Goal: Browse casually

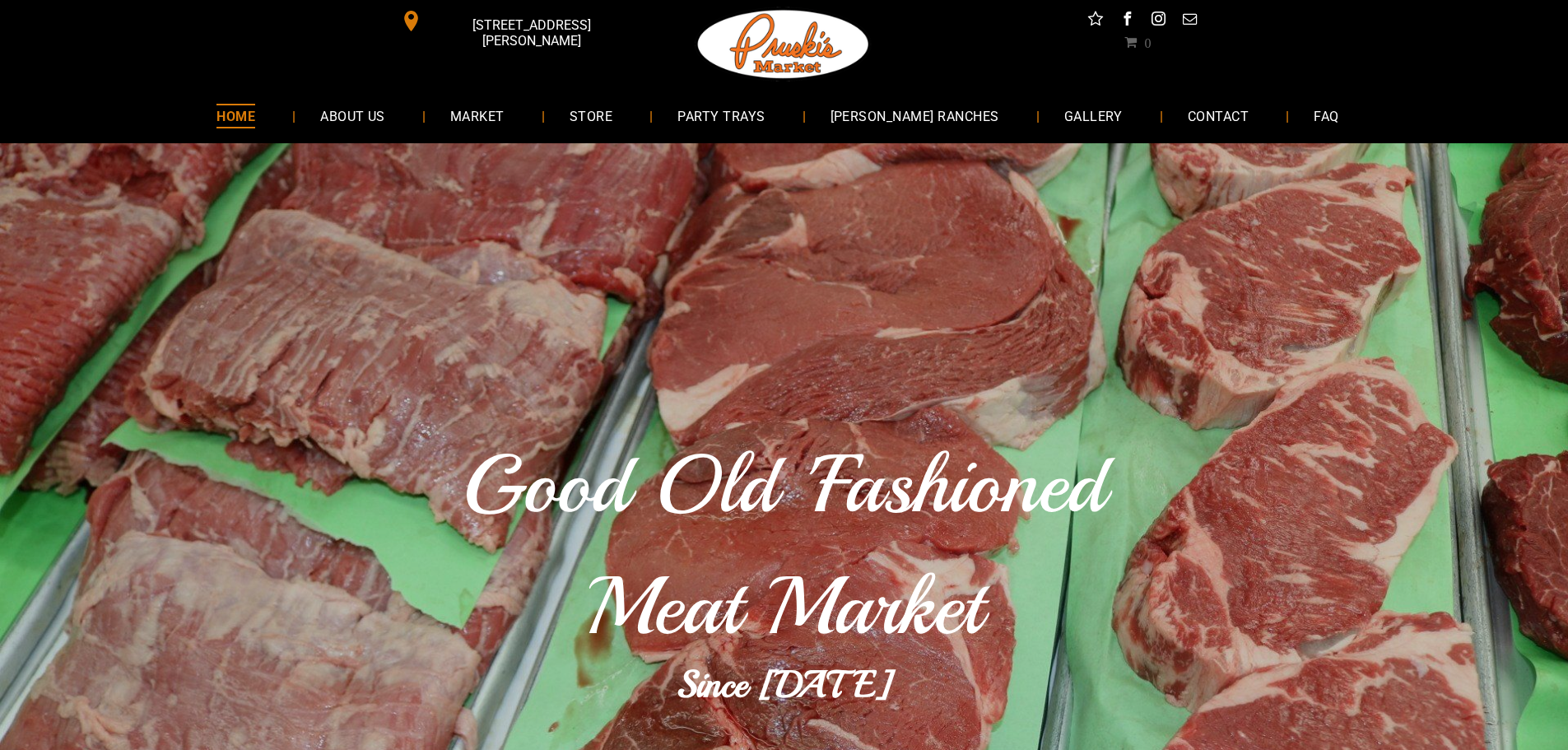
drag, startPoint x: 432, startPoint y: 0, endPoint x: 267, endPoint y: 117, distance: 202.3
click at [267, 117] on link "HOME" at bounding box center [235, 116] width 88 height 44
click at [492, 112] on span "MARKET" at bounding box center [477, 115] width 55 height 24
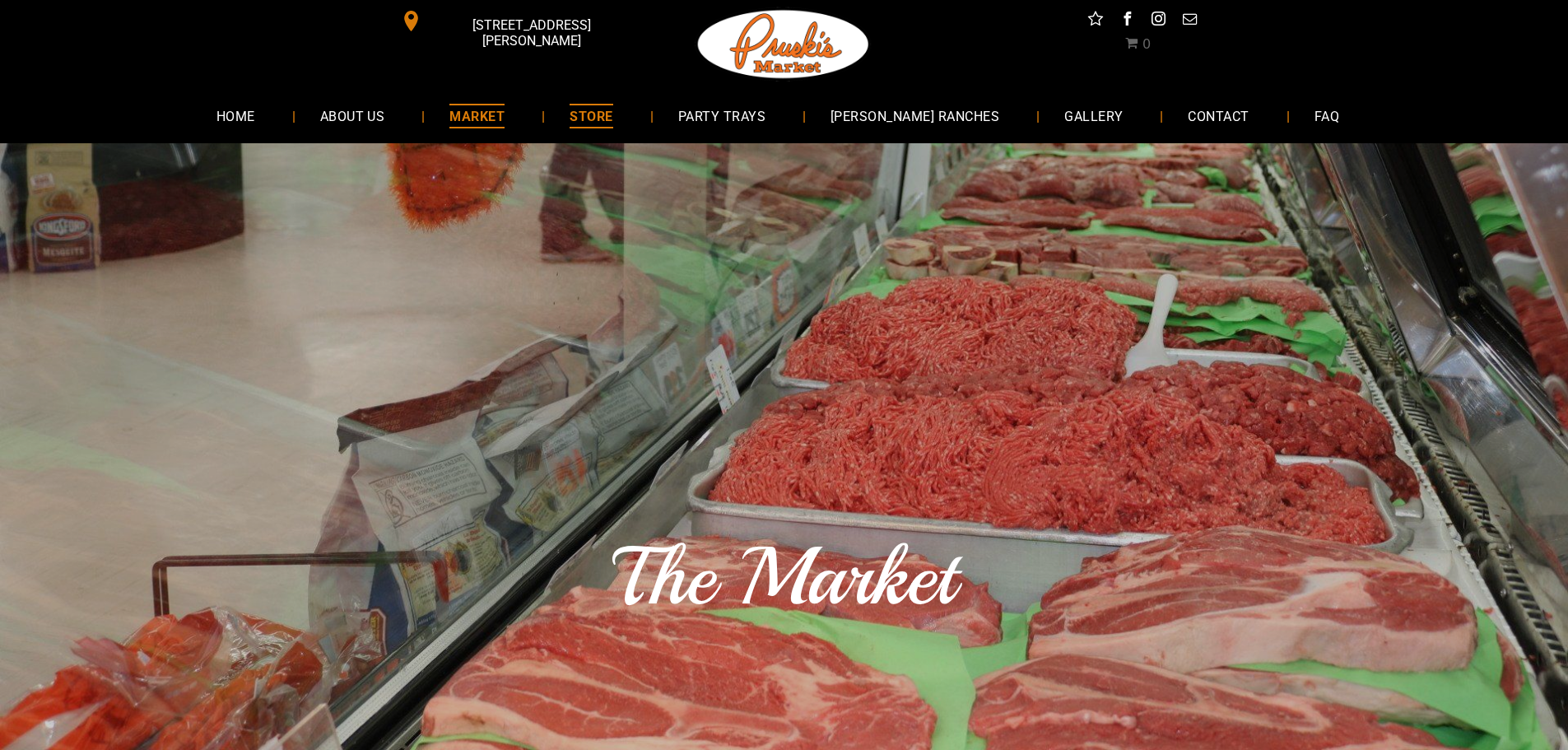
click at [592, 123] on link "STORE" at bounding box center [590, 116] width 92 height 44
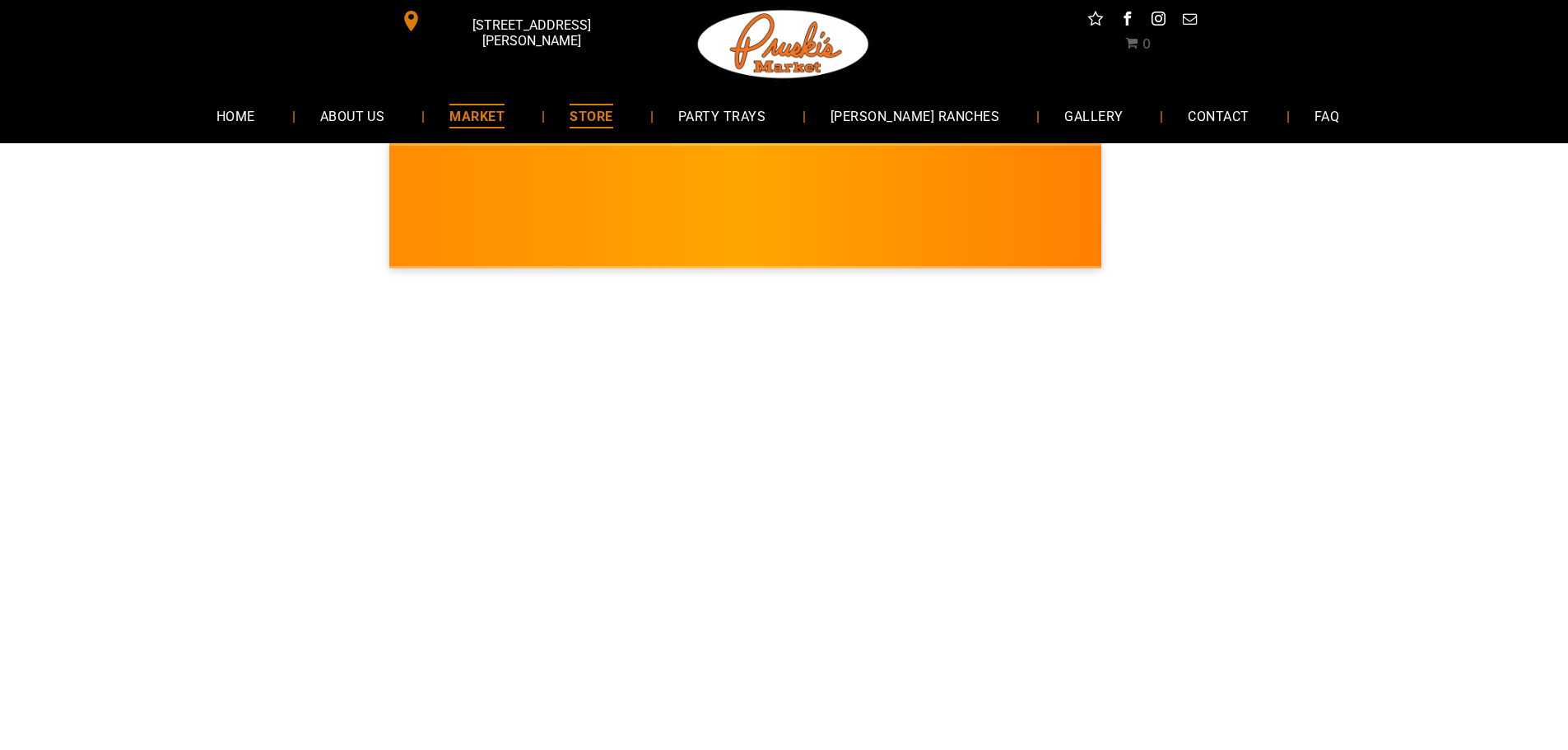
click at [505, 119] on span "MARKET" at bounding box center [477, 115] width 55 height 24
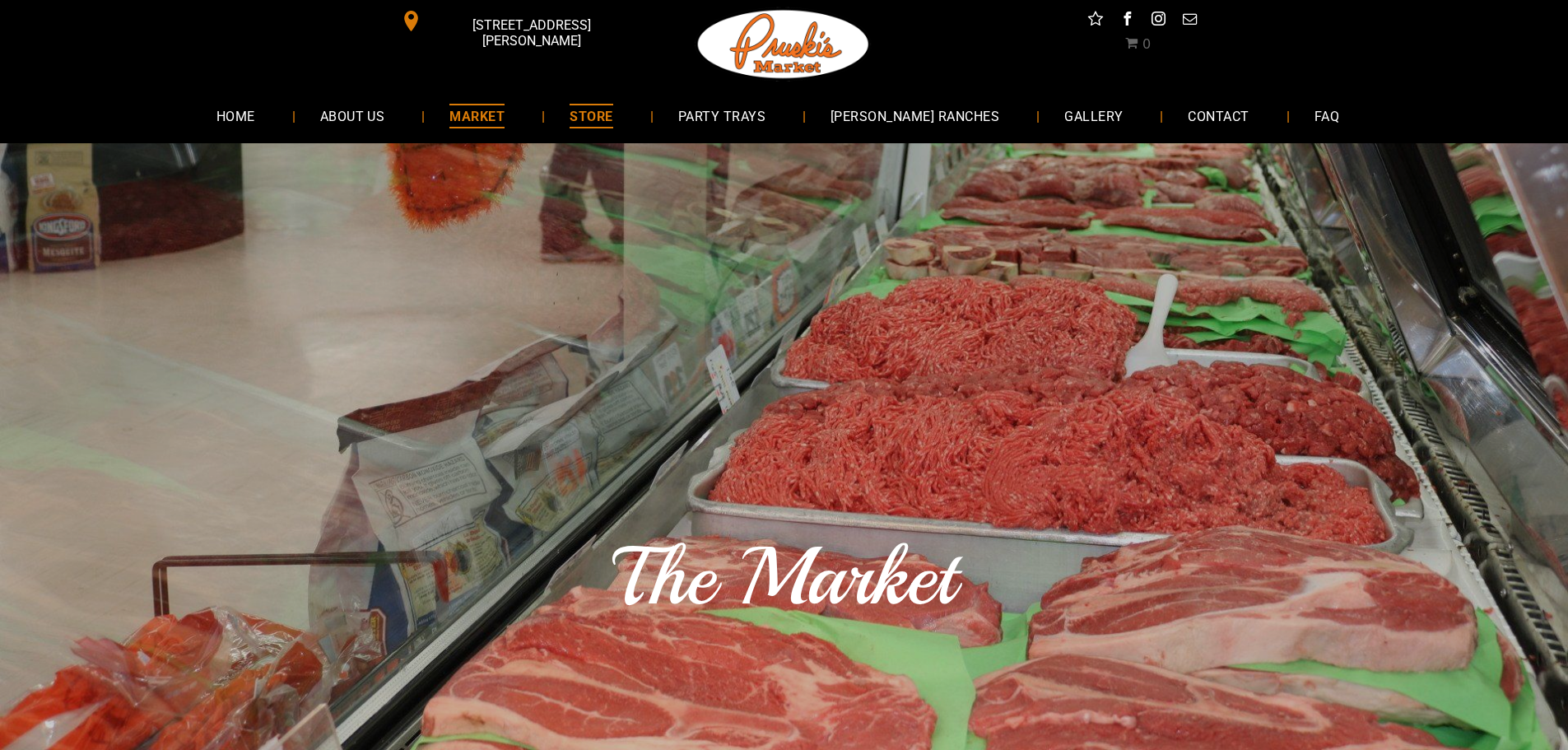
click at [612, 119] on span "STORE" at bounding box center [591, 115] width 43 height 24
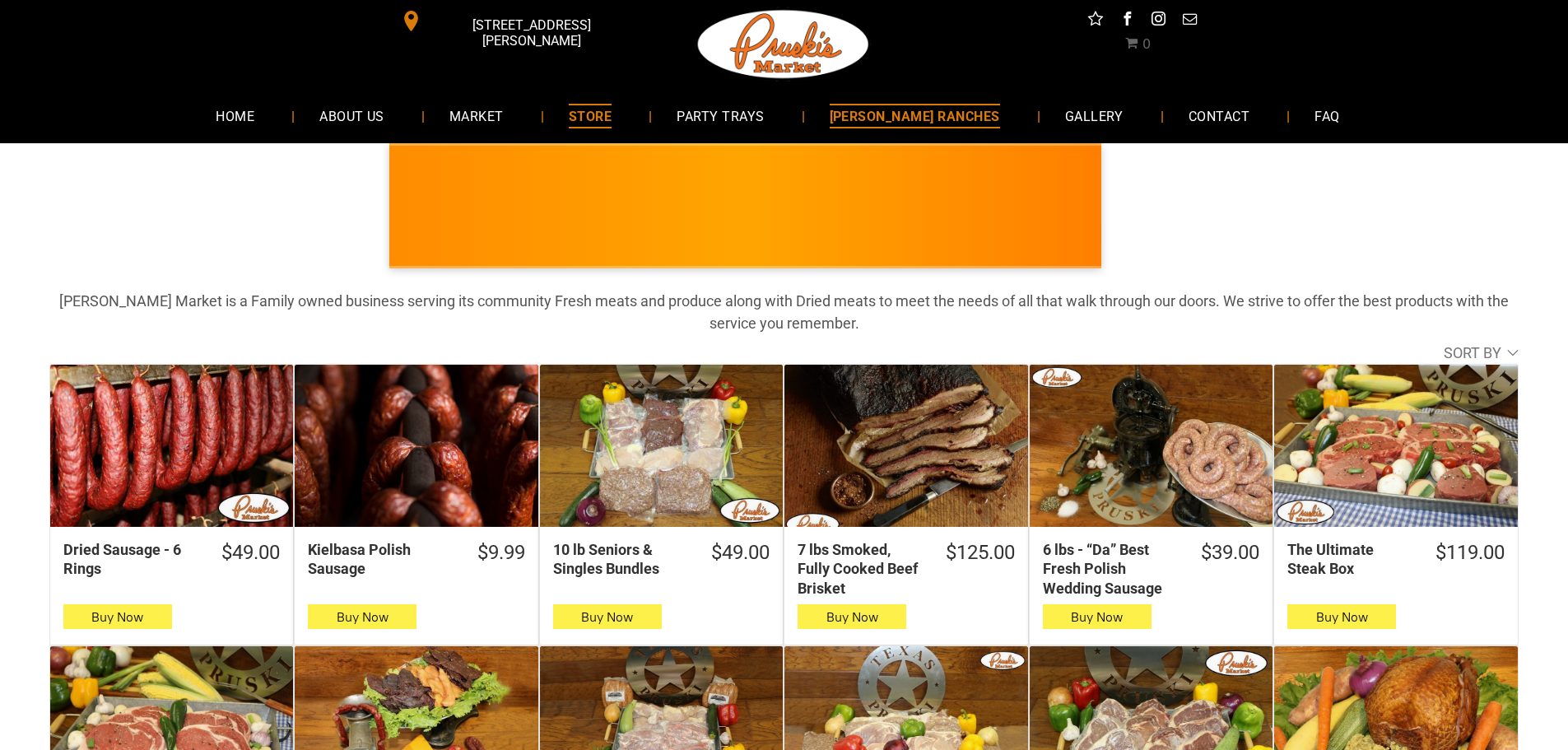
click at [897, 111] on span "[PERSON_NAME] RANCHES" at bounding box center [915, 115] width 170 height 24
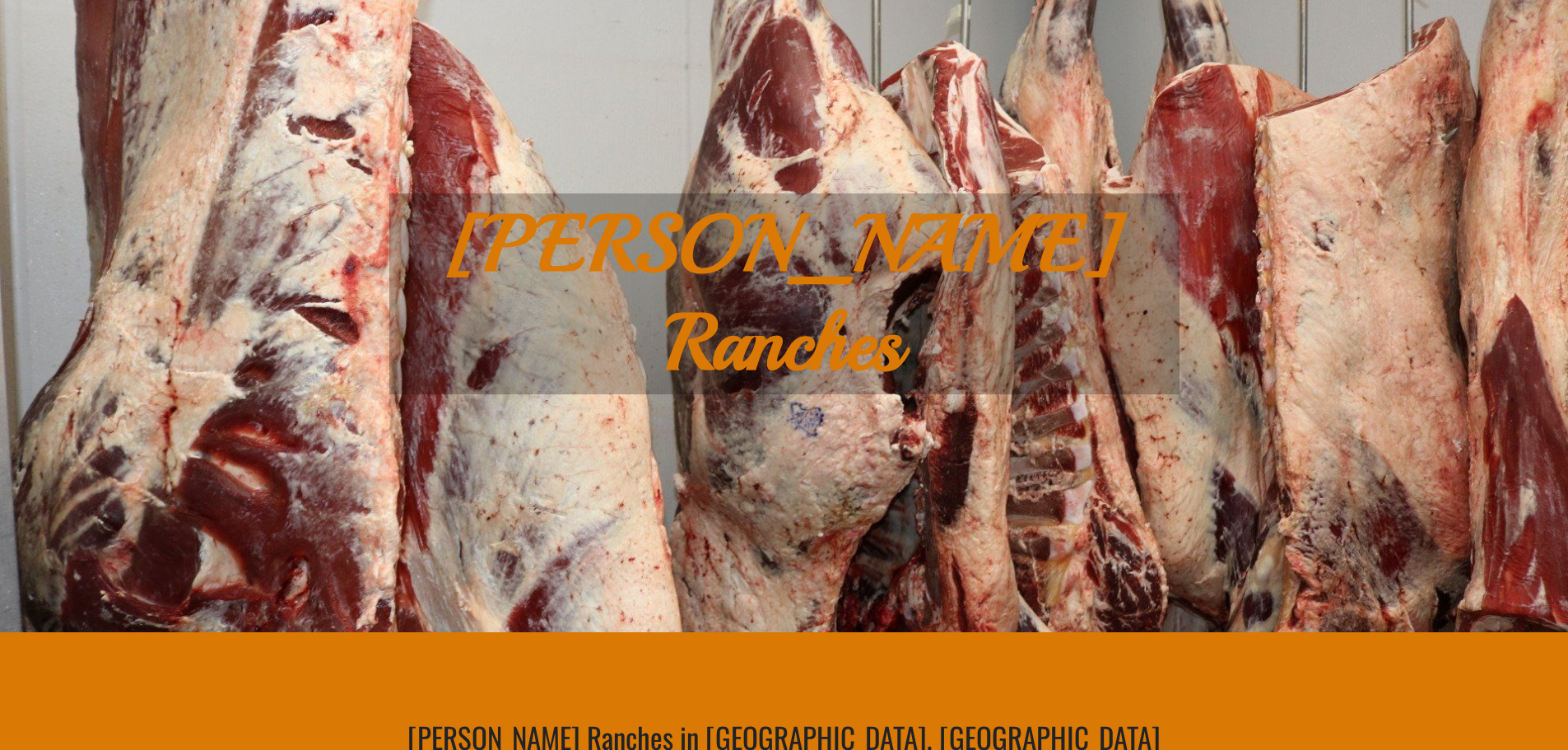
scroll to position [82, 0]
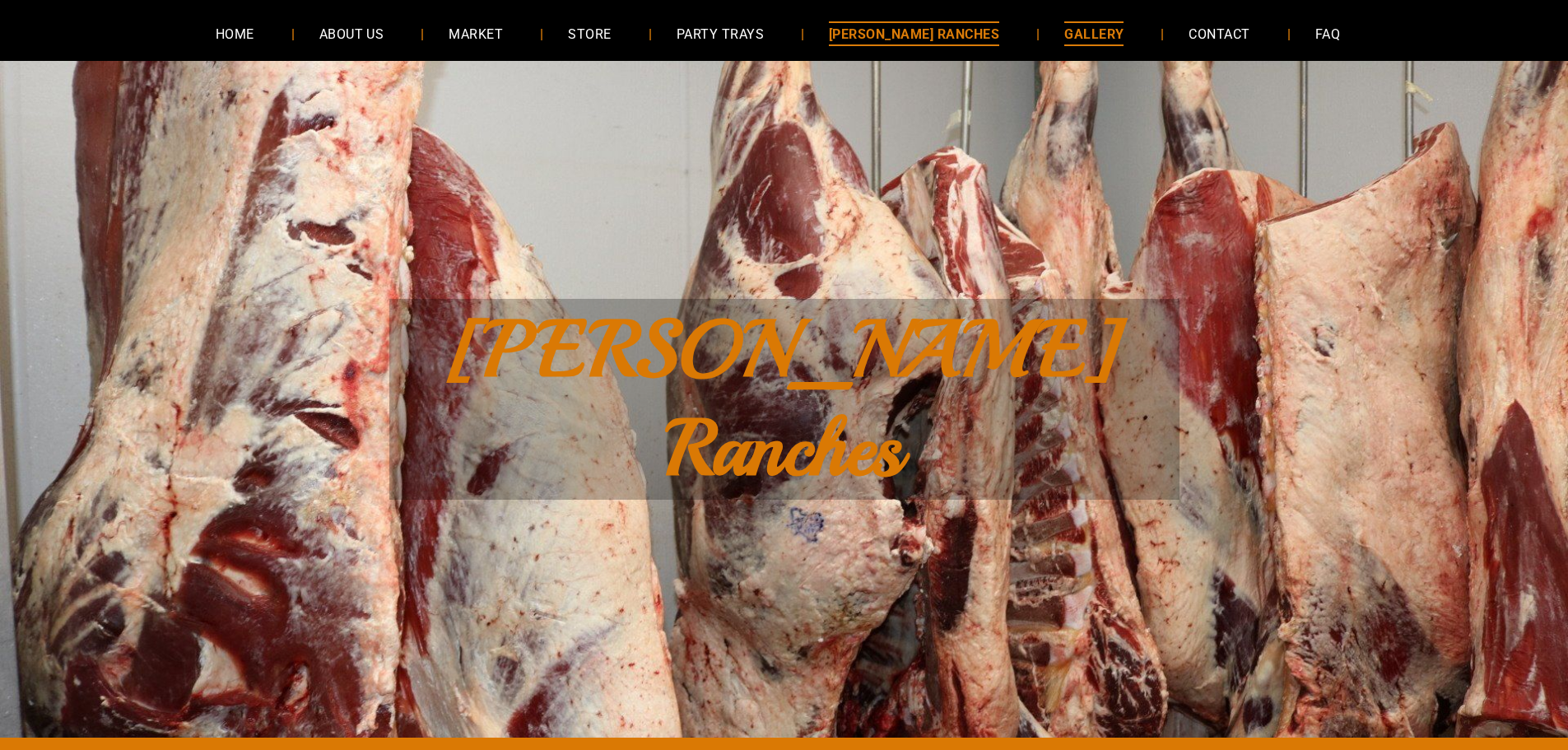
click at [1071, 36] on span "GALLERY" at bounding box center [1094, 33] width 59 height 24
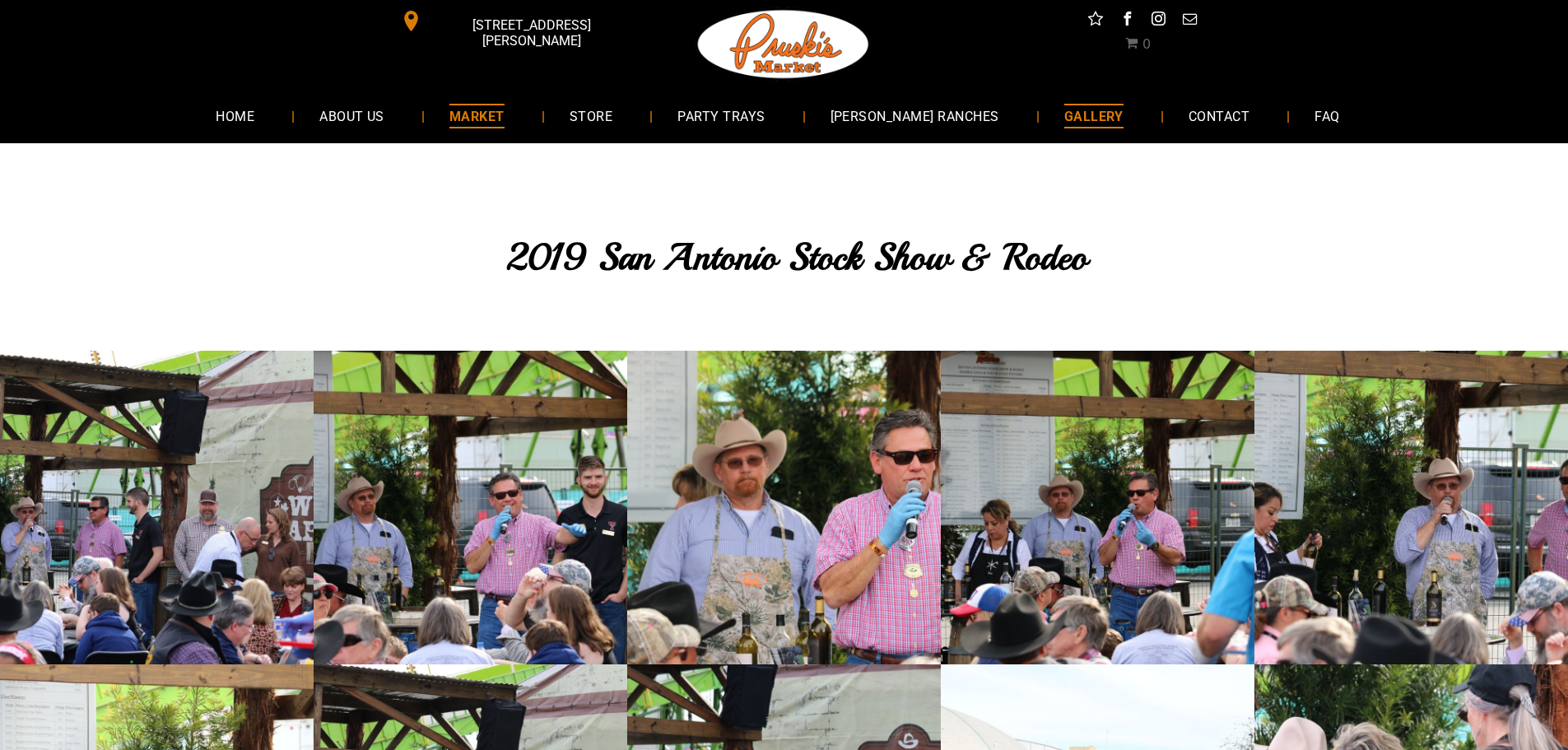
click at [502, 116] on span "MARKET" at bounding box center [477, 115] width 55 height 24
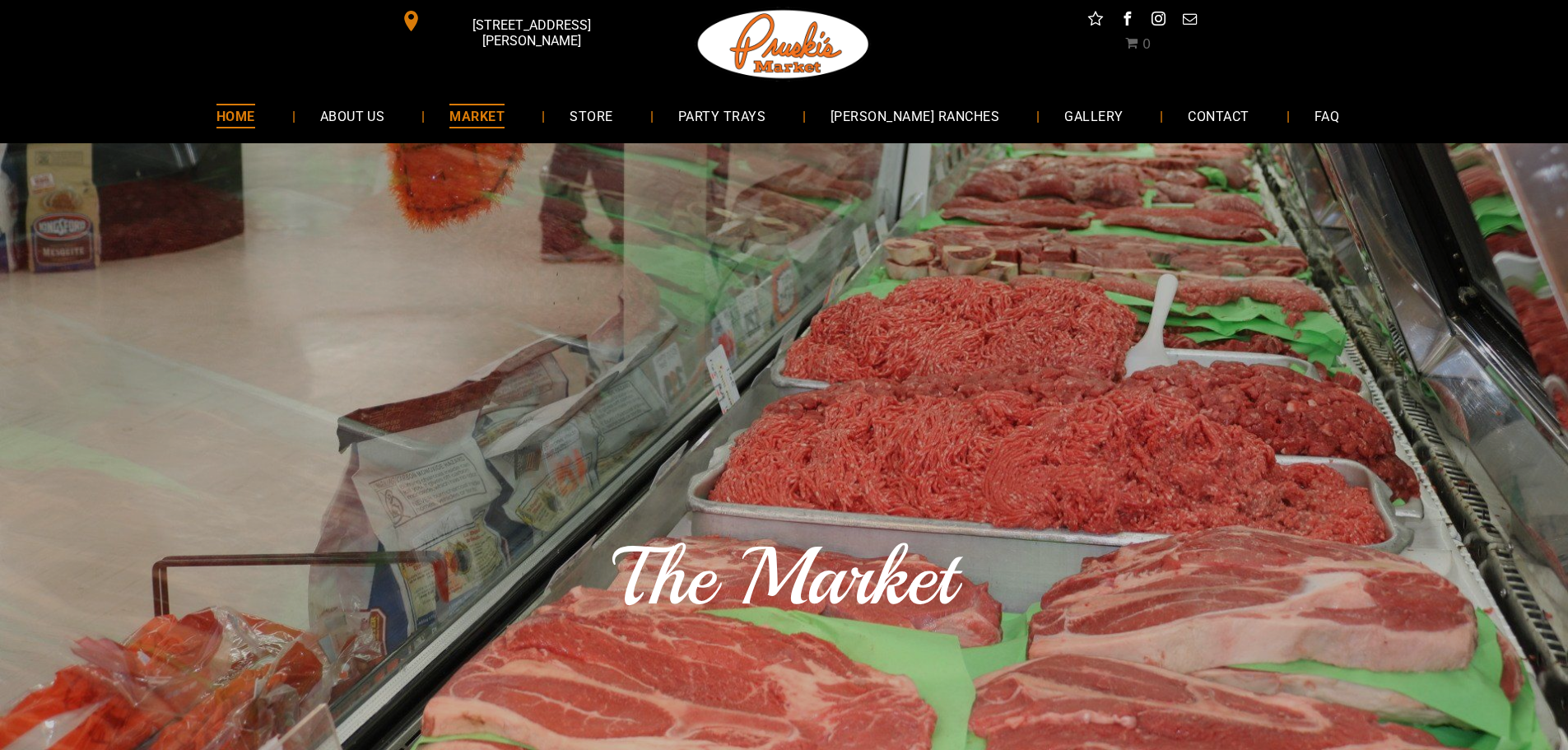
click at [248, 119] on span "HOME" at bounding box center [236, 115] width 39 height 24
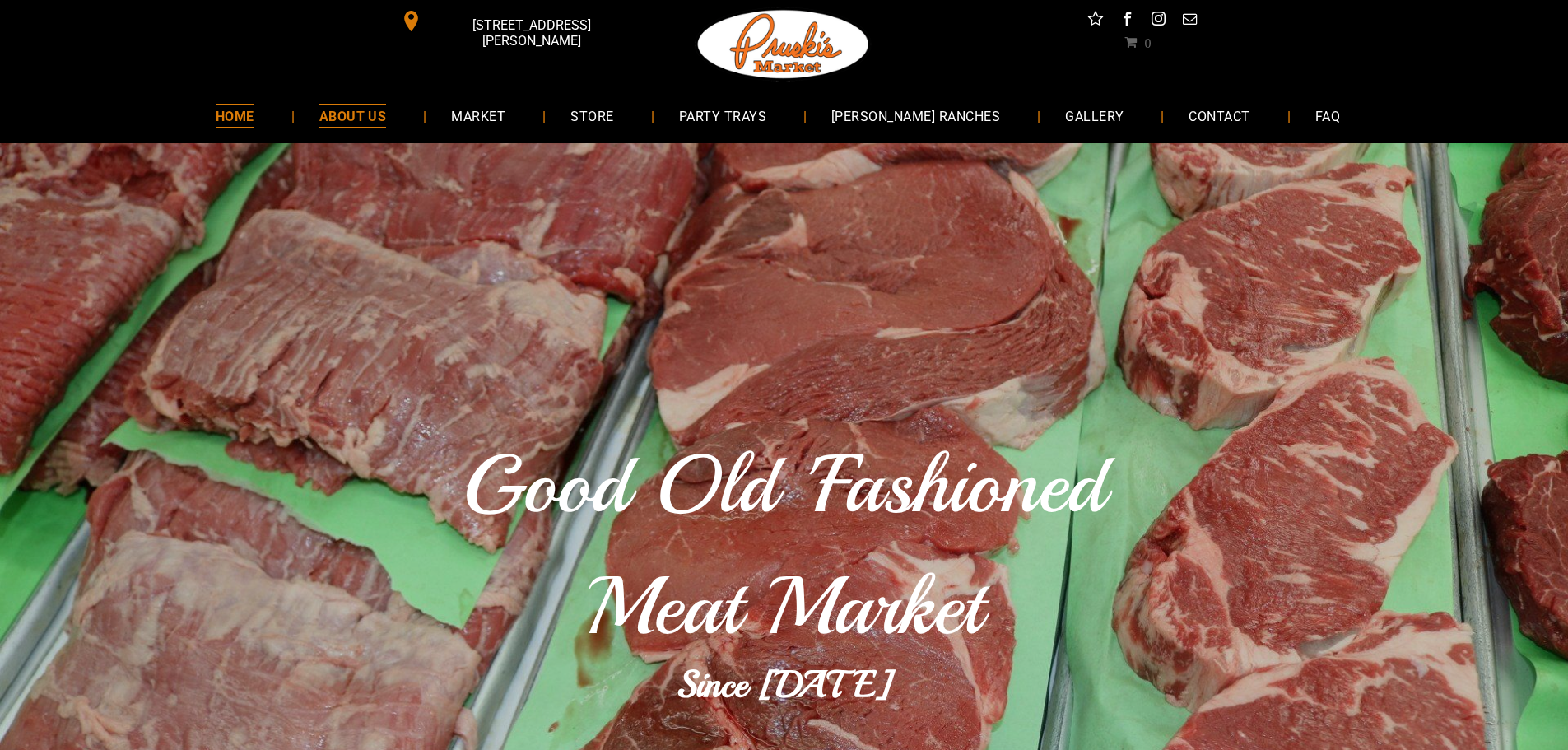
click at [372, 118] on span "ABOUT US" at bounding box center [353, 115] width 68 height 24
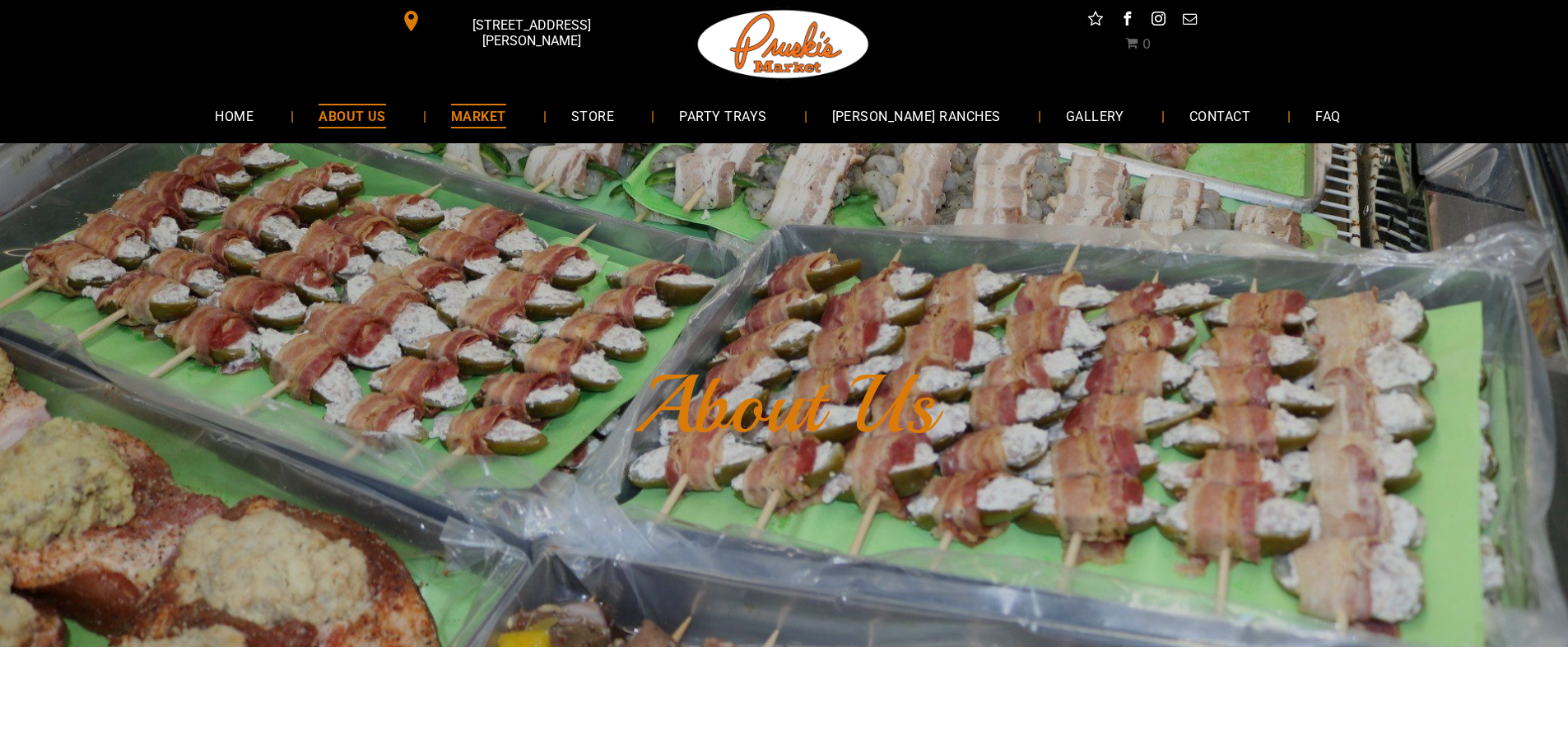
click at [507, 115] on span "MARKET" at bounding box center [479, 115] width 55 height 24
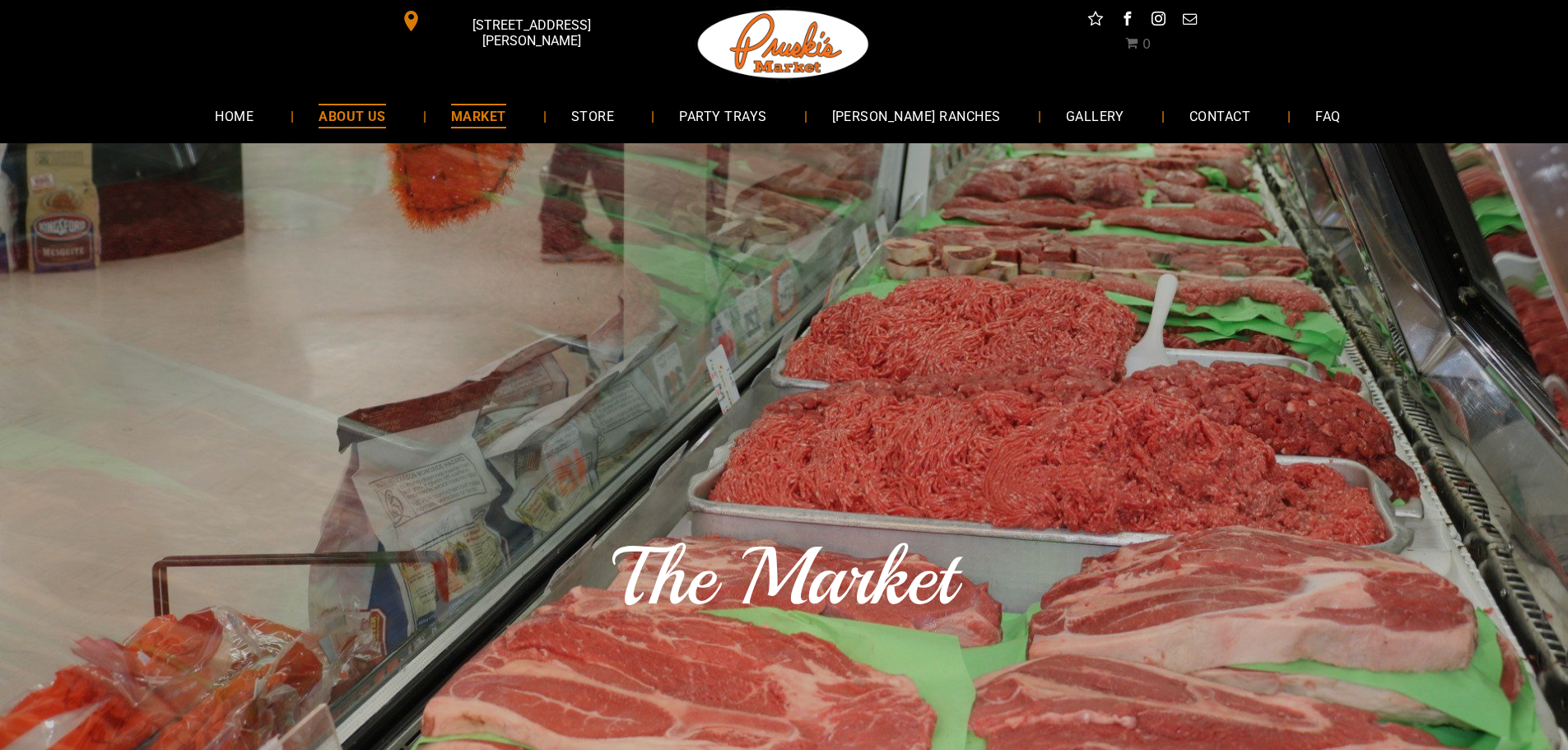
click at [373, 123] on span "ABOUT US" at bounding box center [352, 115] width 68 height 24
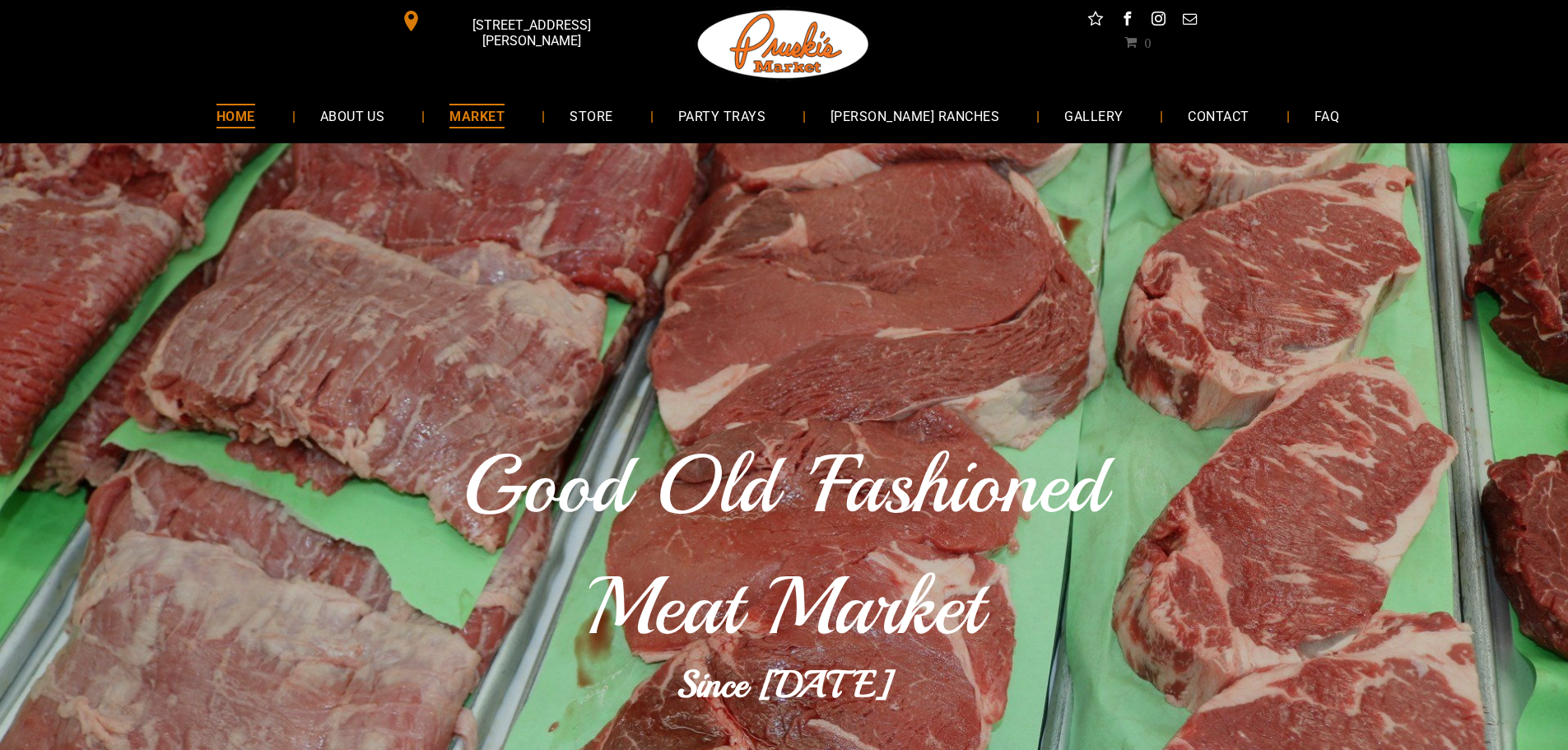
click at [505, 121] on span "MARKET" at bounding box center [477, 115] width 55 height 24
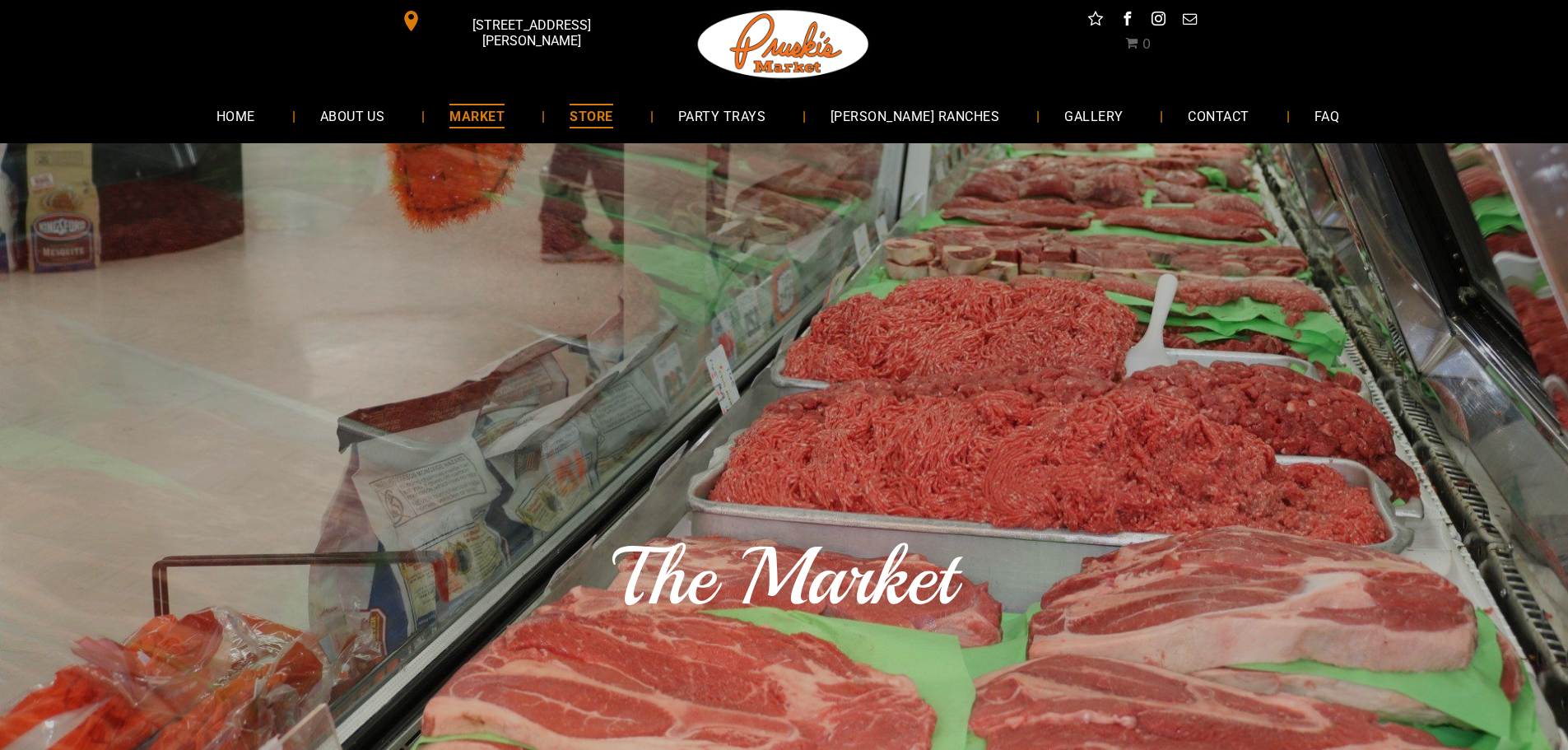
click at [612, 113] on span "STORE" at bounding box center [591, 115] width 43 height 24
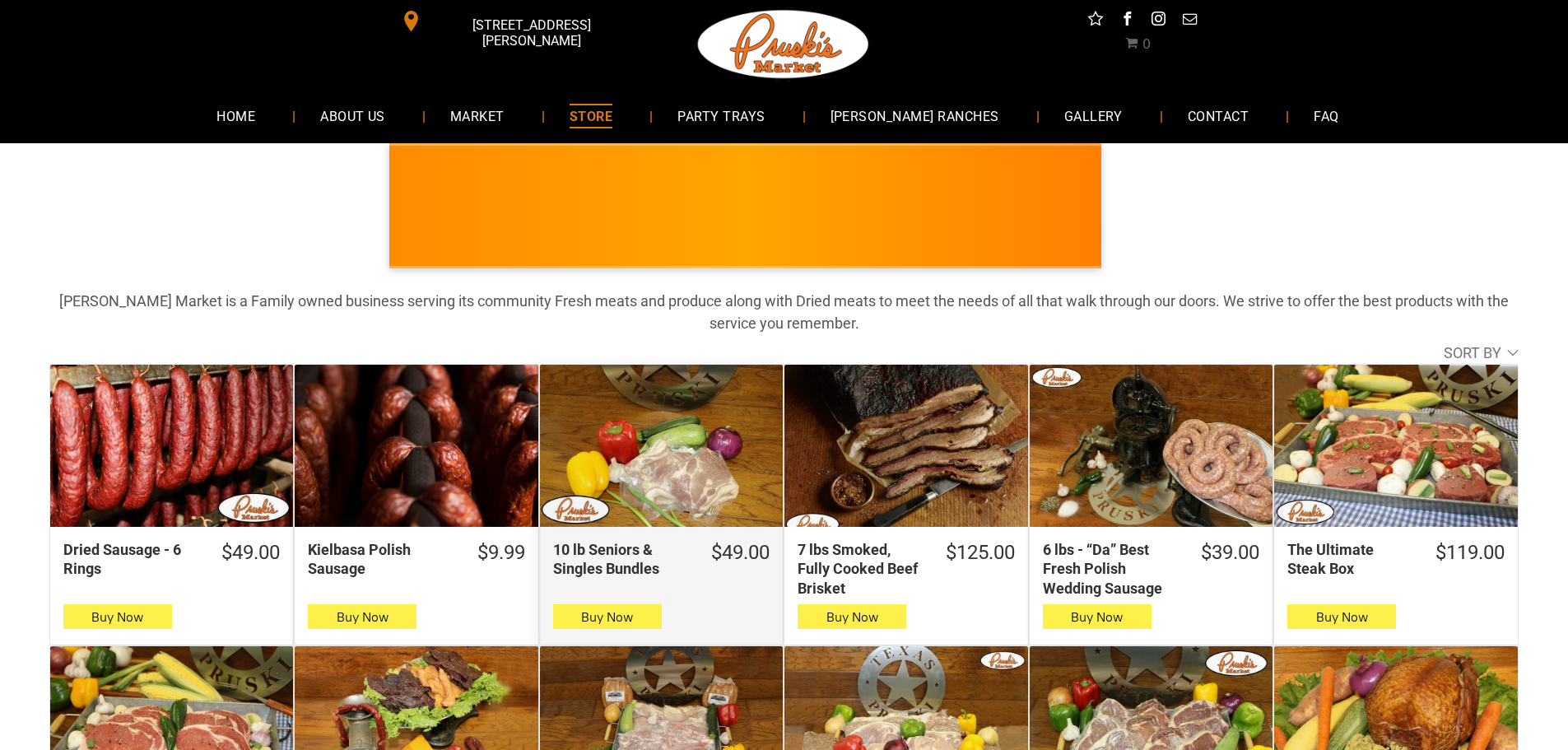
click at [661, 468] on div "10 lb Seniors & Singles Bundles" at bounding box center [662, 446] width 243 height 162
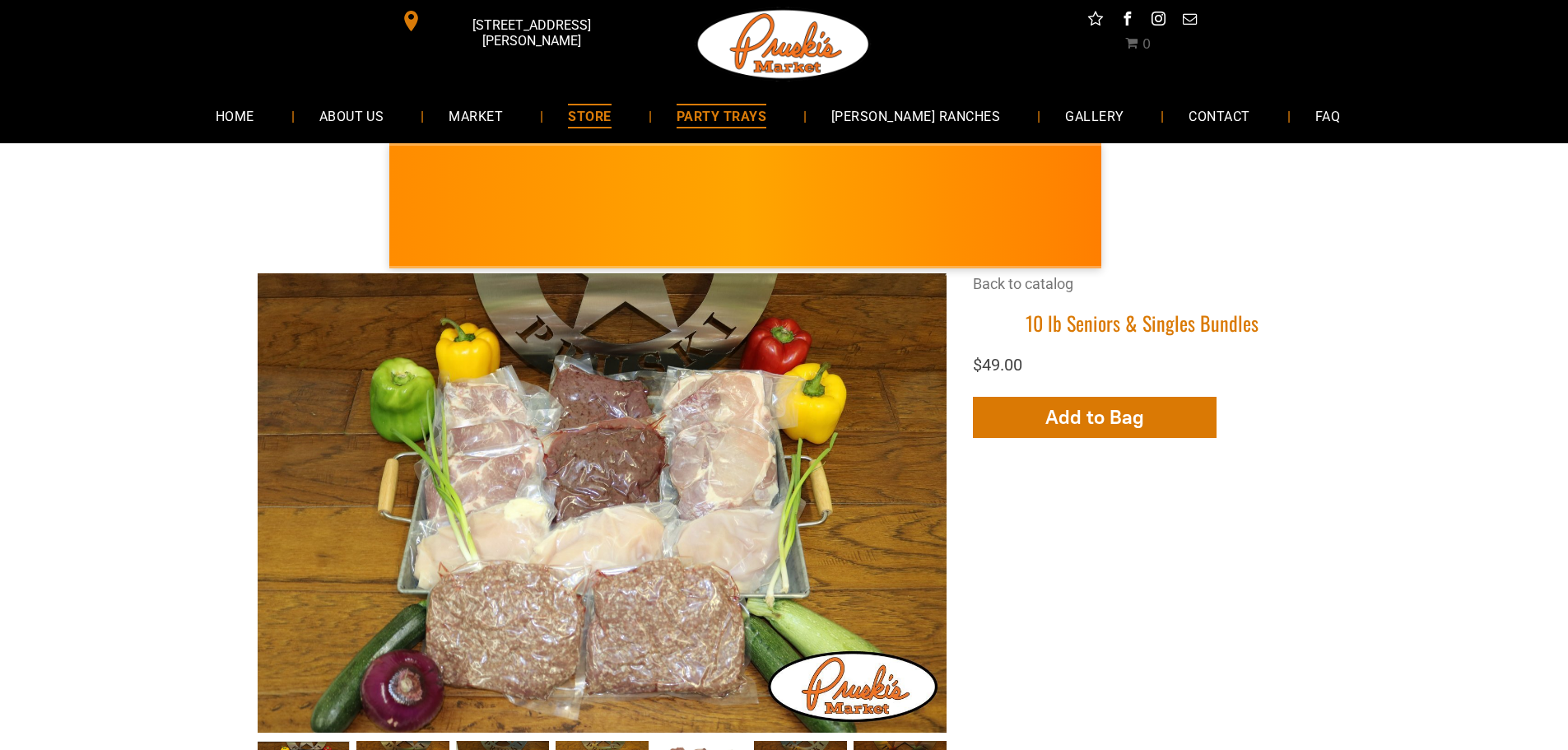
click at [741, 120] on span "PARTY TRAYS" at bounding box center [722, 115] width 90 height 24
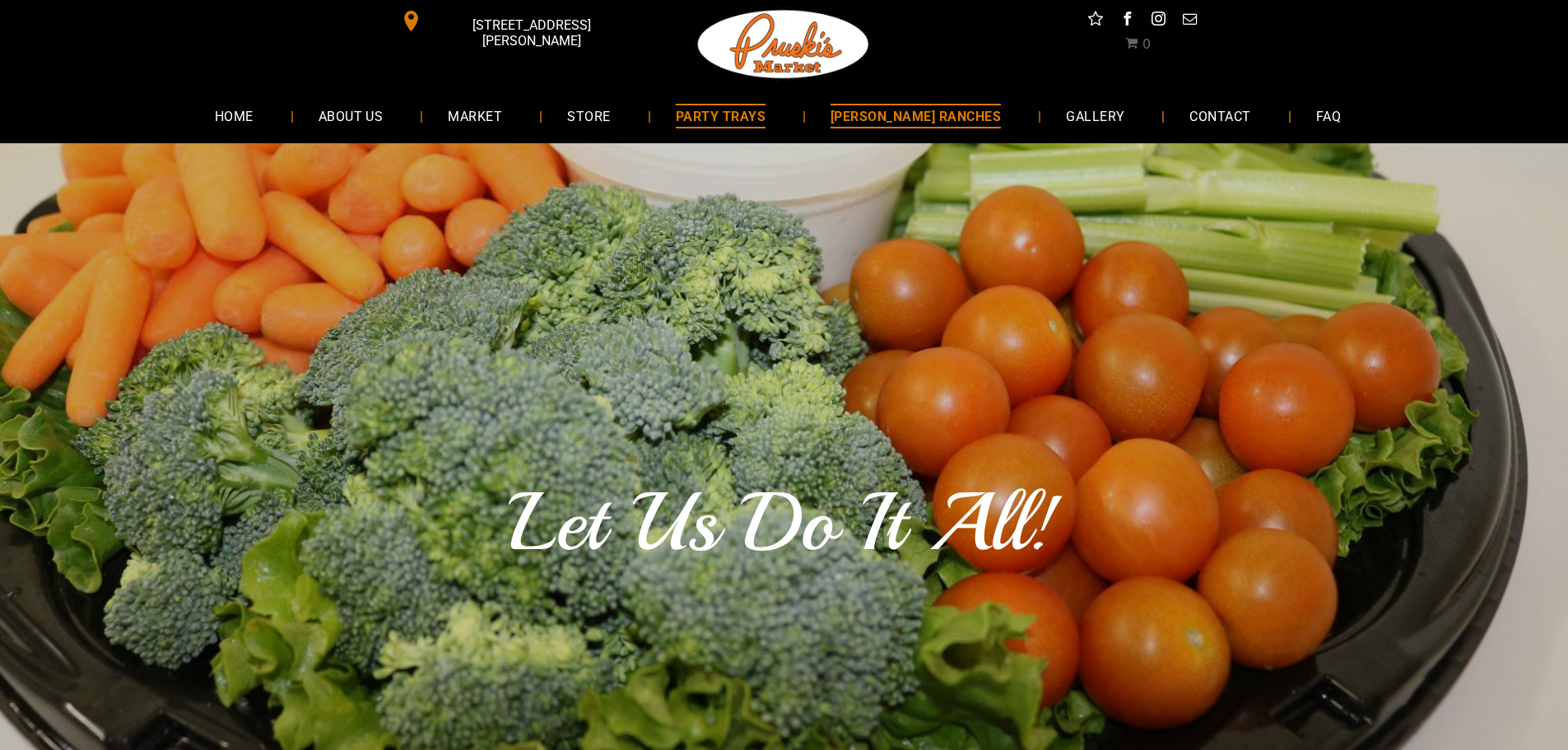
click at [900, 115] on span "[PERSON_NAME] RANCHES" at bounding box center [916, 115] width 170 height 24
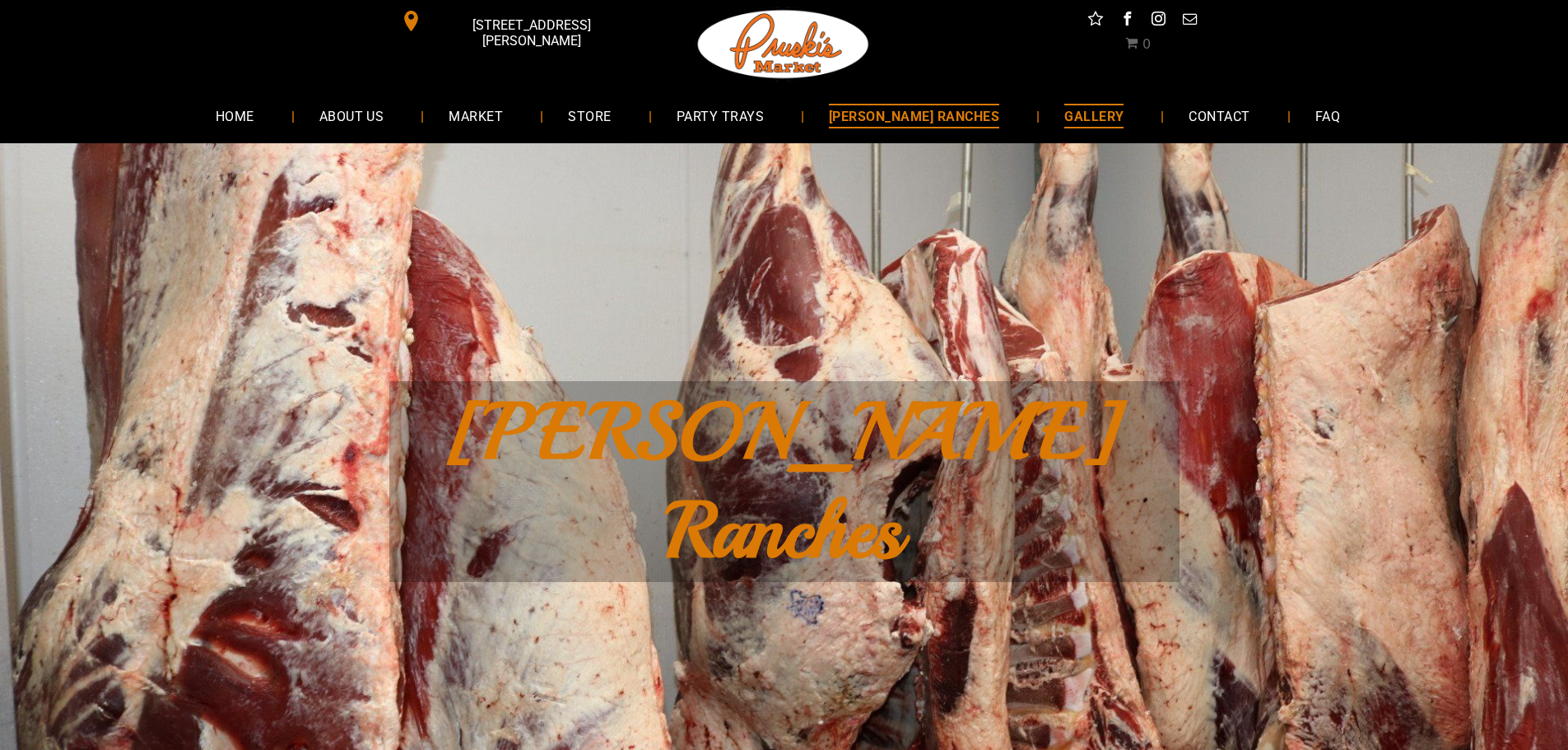
click at [1065, 114] on span "GALLERY" at bounding box center [1094, 115] width 59 height 24
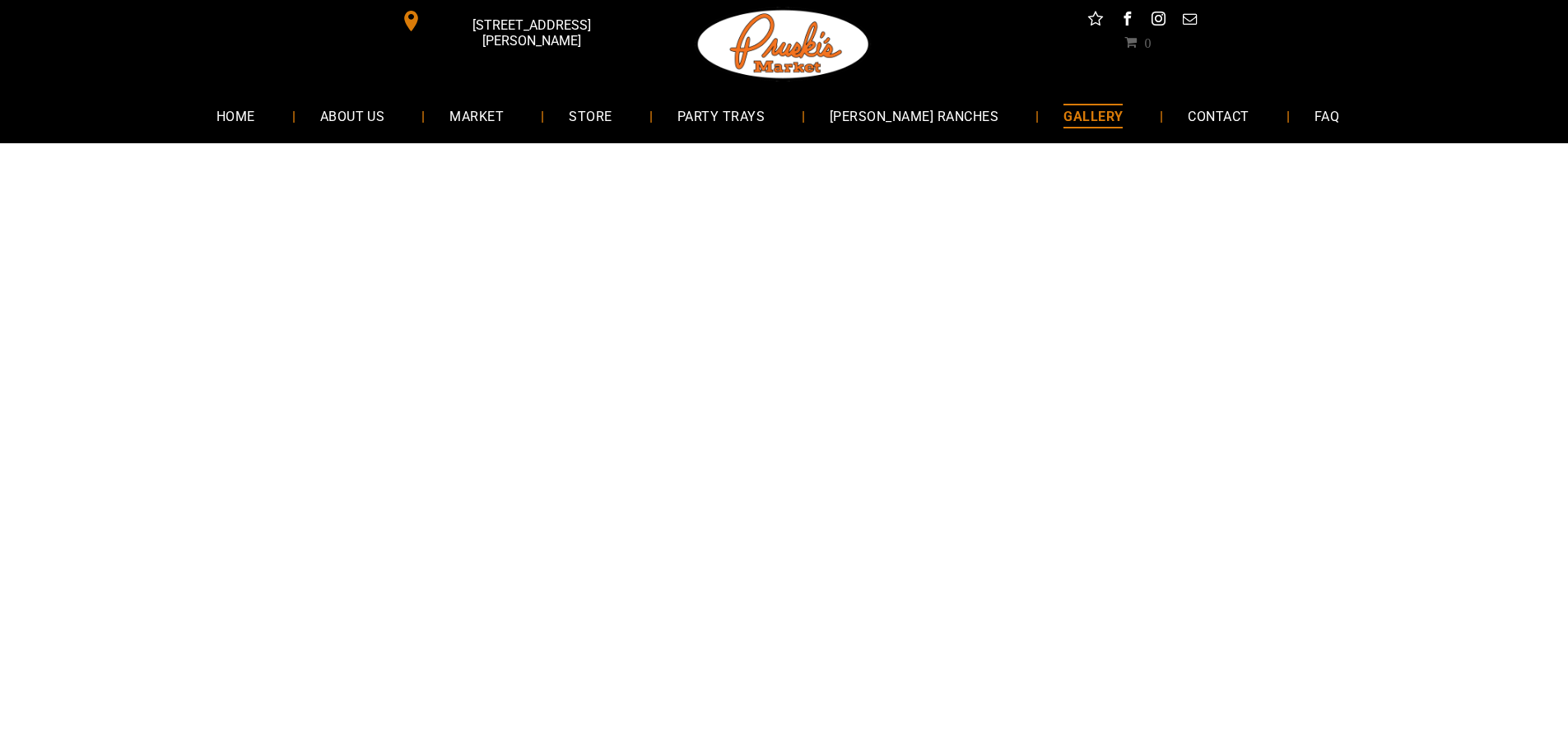
click at [482, 118] on span "MARKET" at bounding box center [477, 115] width 54 height 24
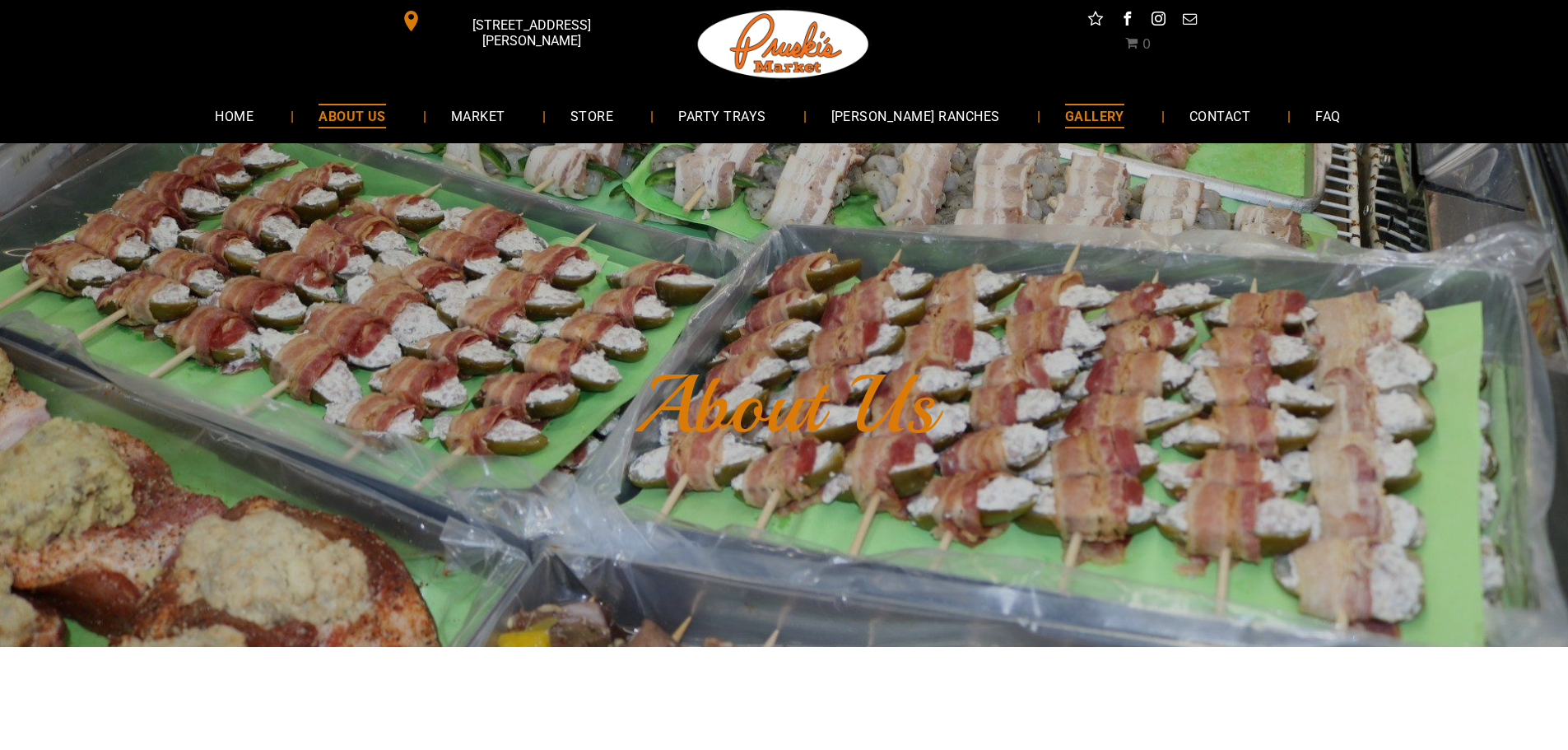
click at [1070, 119] on span "GALLERY" at bounding box center [1095, 115] width 59 height 24
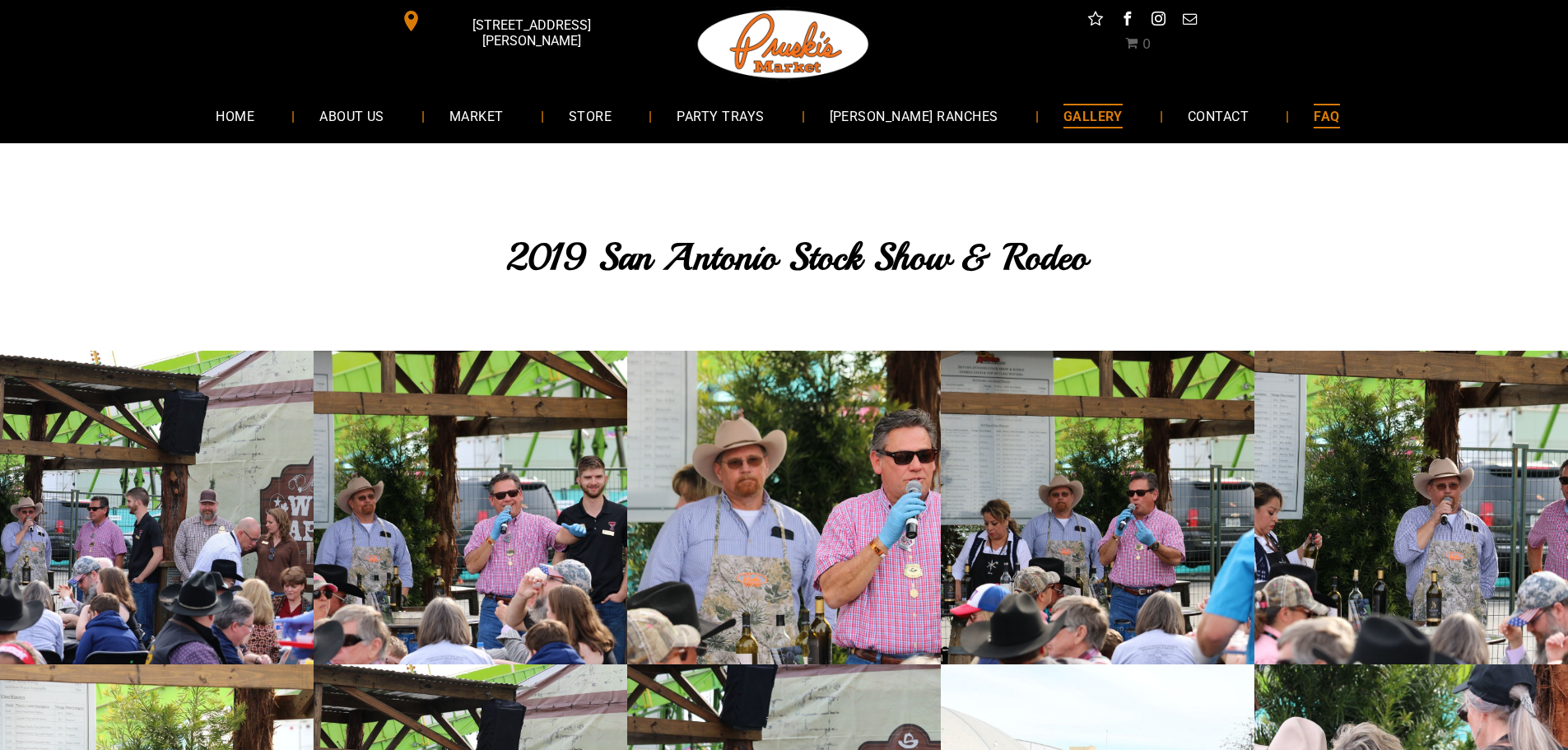
click at [1314, 116] on span "FAQ" at bounding box center [1327, 115] width 25 height 24
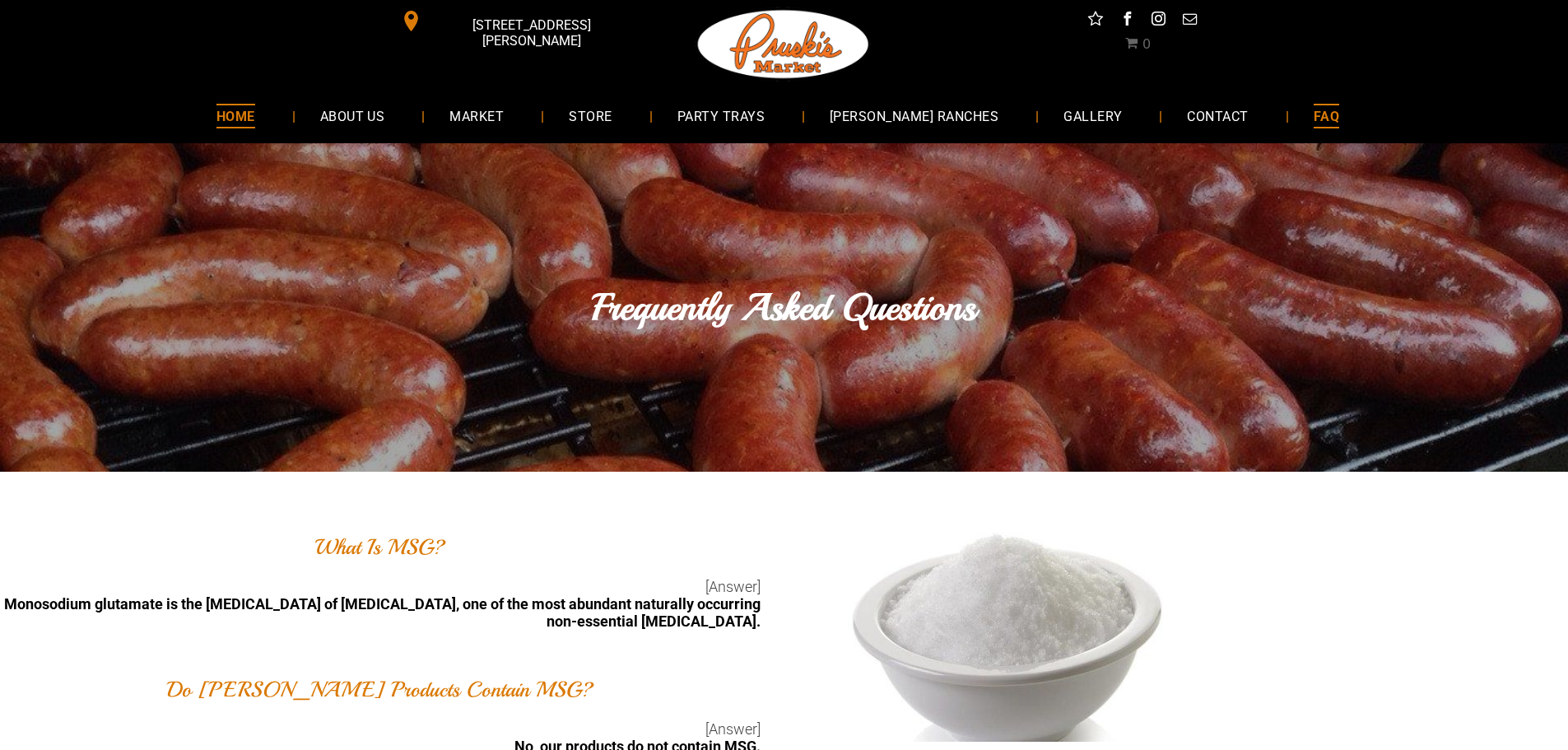
click at [255, 114] on span "HOME" at bounding box center [236, 115] width 39 height 24
